Goal: Information Seeking & Learning: Learn about a topic

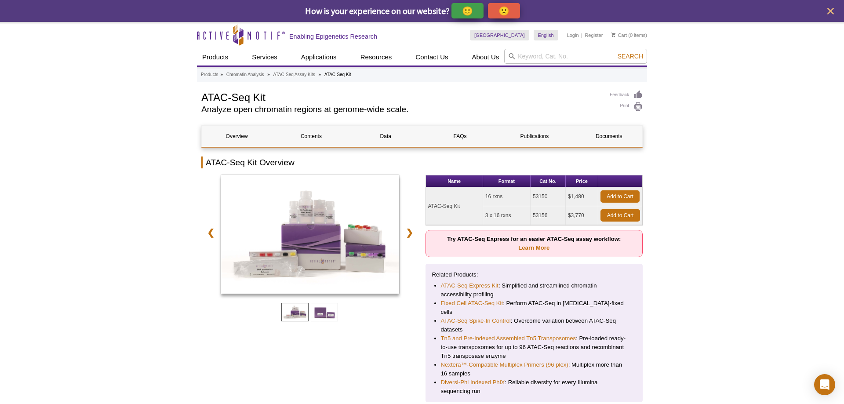
drag, startPoint x: 485, startPoint y: 197, endPoint x: 503, endPoint y: 197, distance: 18.0
click at [503, 197] on td "16 rxns" at bounding box center [506, 196] width 47 height 19
click at [498, 198] on td "16 rxns" at bounding box center [506, 196] width 47 height 19
drag, startPoint x: 503, startPoint y: 197, endPoint x: 483, endPoint y: 197, distance: 19.8
click at [483, 197] on td "16 rxns" at bounding box center [506, 196] width 47 height 19
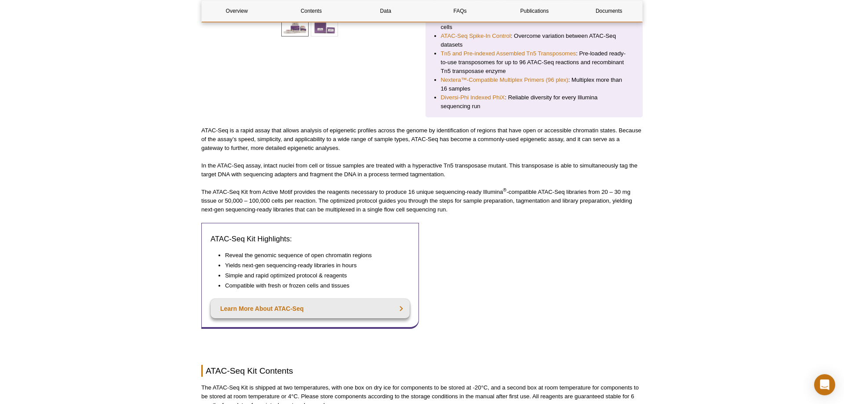
scroll to position [359, 0]
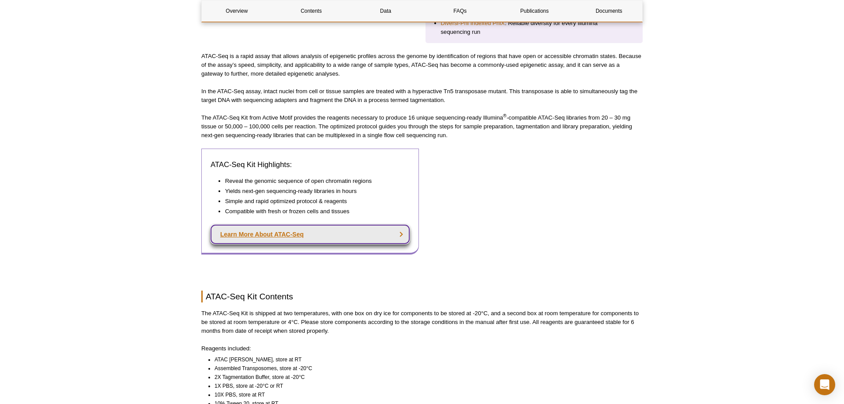
click at [313, 225] on link "Learn More About ATAC-Seq" at bounding box center [310, 234] width 199 height 19
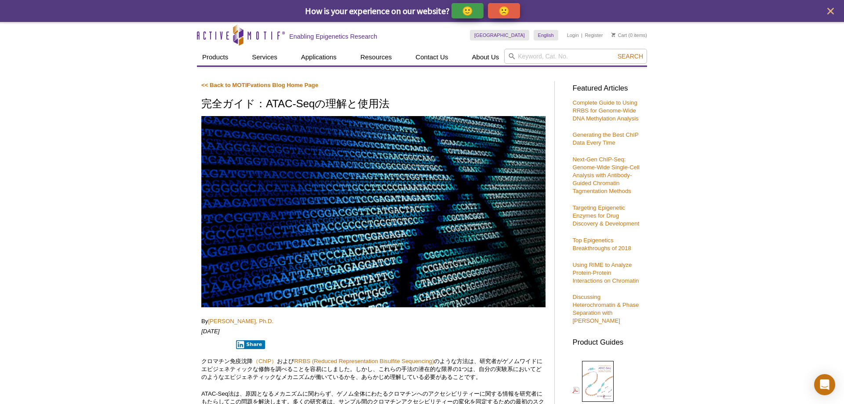
click at [829, 13] on icon "close" at bounding box center [830, 11] width 7 height 7
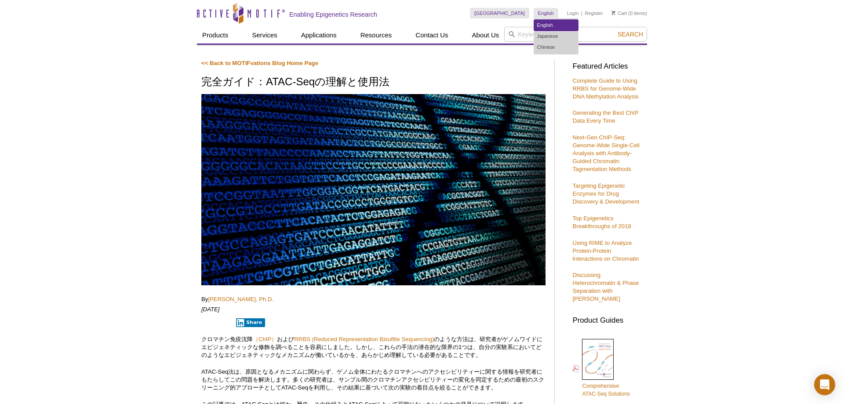
click at [546, 26] on link "English" at bounding box center [556, 25] width 44 height 11
